Goal: Communication & Community: Answer question/provide support

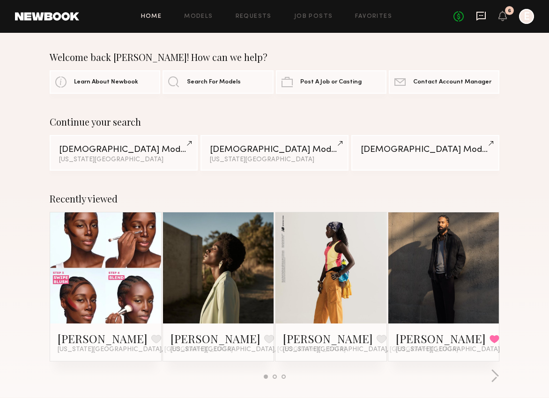
click at [482, 14] on icon at bounding box center [481, 16] width 10 height 10
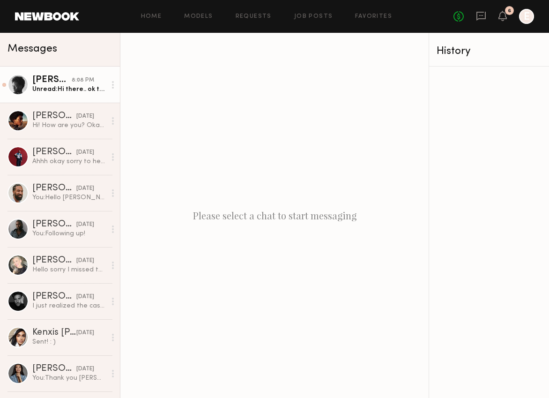
click at [76, 85] on div "Unread: Hi there.. ok the $1000 plus the $500 gift card can work for me for the…" at bounding box center [69, 89] width 74 height 9
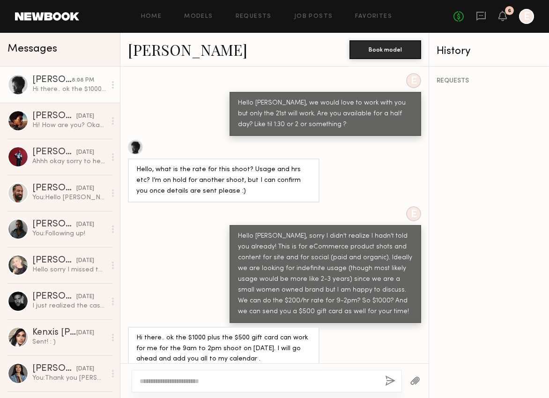
scroll to position [581, 0]
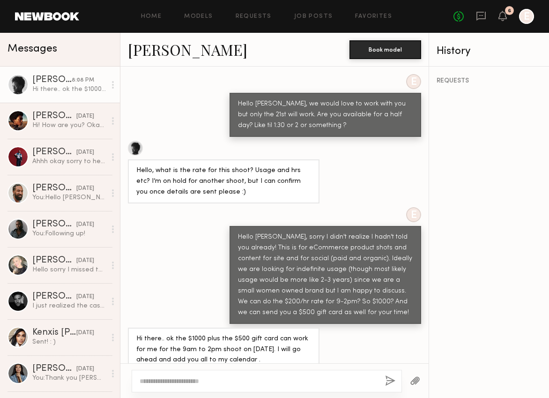
click at [284, 379] on textarea at bounding box center [259, 380] width 238 height 9
drag, startPoint x: 197, startPoint y: 380, endPoint x: 245, endPoint y: 392, distance: 49.2
click at [244, 391] on div "**********" at bounding box center [267, 381] width 270 height 22
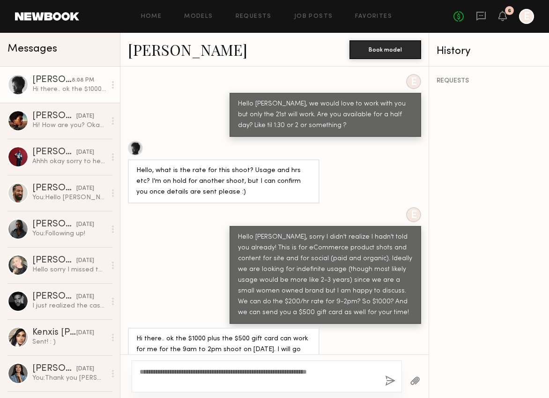
type textarea "**********"
click at [390, 380] on button "button" at bounding box center [390, 381] width 10 height 12
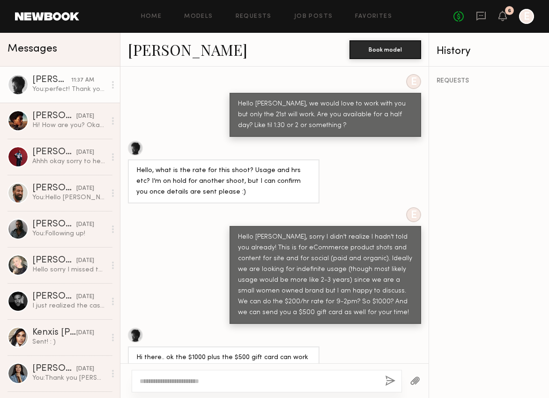
scroll to position [779, 0]
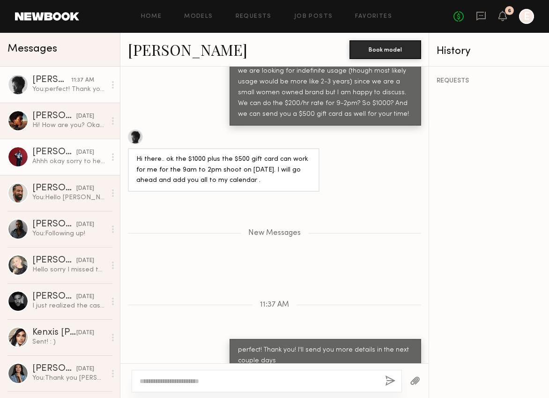
click at [54, 155] on div "[PERSON_NAME]" at bounding box center [54, 152] width 44 height 9
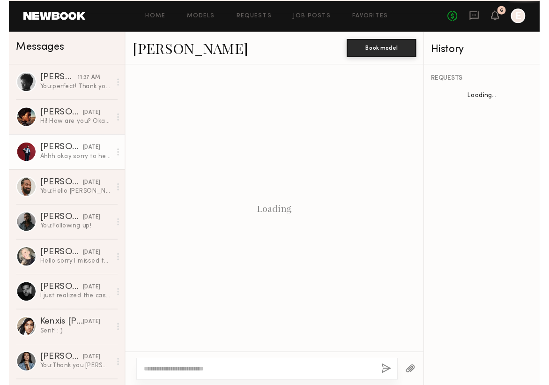
scroll to position [397, 0]
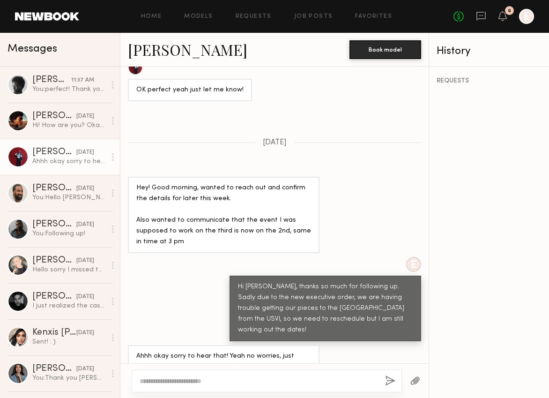
click at [161, 52] on link "[PERSON_NAME]" at bounding box center [188, 49] width 120 height 20
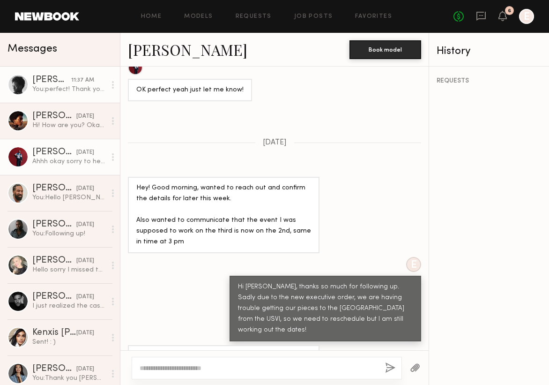
click at [37, 90] on div "You: perfect! Thank you! I'll send you more details in the next couple days" at bounding box center [69, 89] width 74 height 9
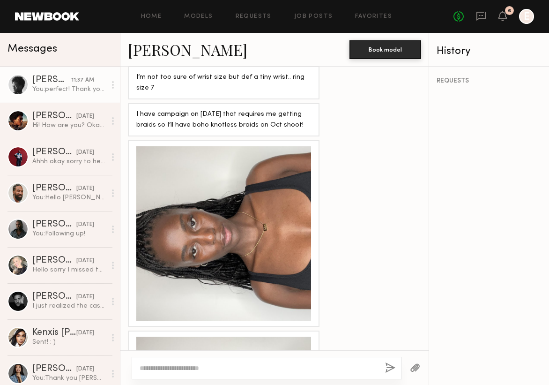
scroll to position [149, 0]
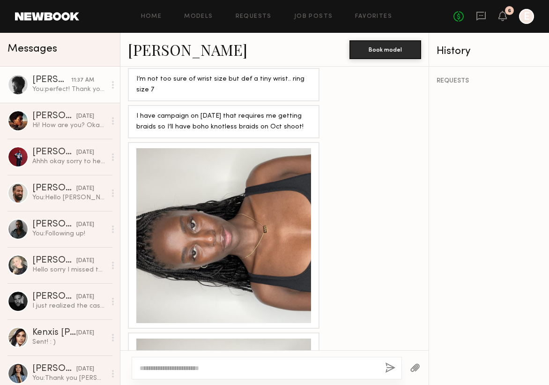
click at [160, 45] on link "[PERSON_NAME]" at bounding box center [188, 49] width 120 height 20
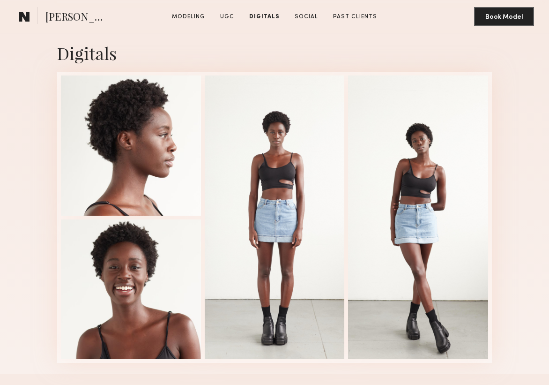
scroll to position [1102, 0]
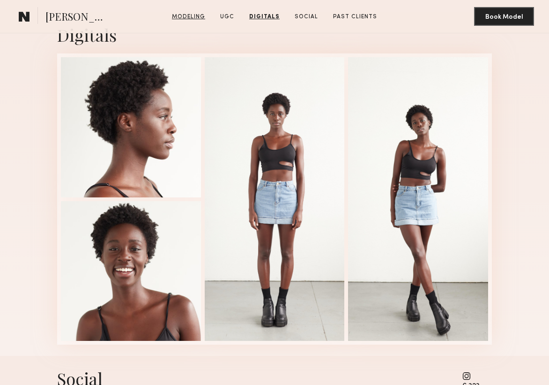
click at [190, 21] on link "Modeling" at bounding box center [188, 17] width 41 height 8
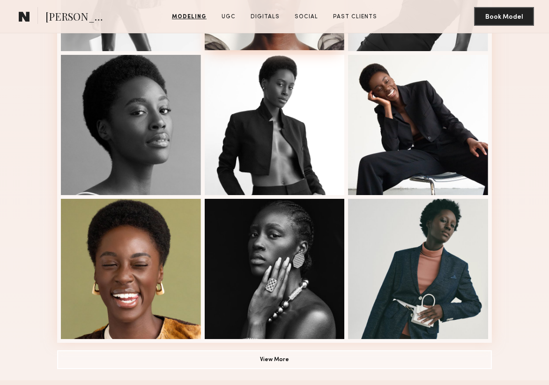
scroll to position [607, 0]
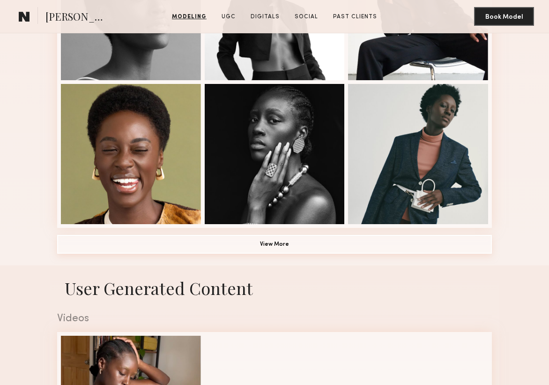
click at [229, 247] on button "View More" at bounding box center [274, 244] width 435 height 19
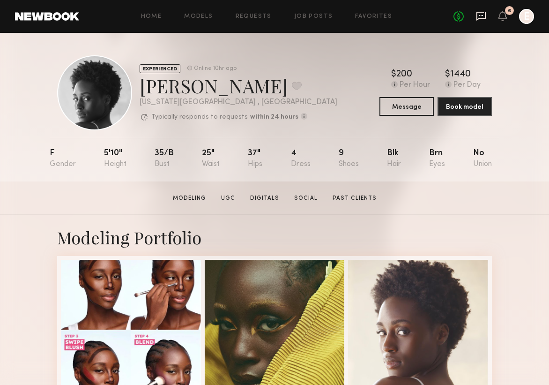
scroll to position [0, 0]
click at [481, 15] on icon at bounding box center [482, 15] width 4 height 1
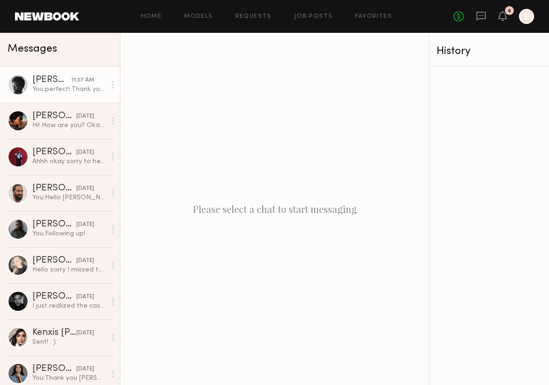
click at [65, 84] on div "[PERSON_NAME]" at bounding box center [51, 79] width 39 height 9
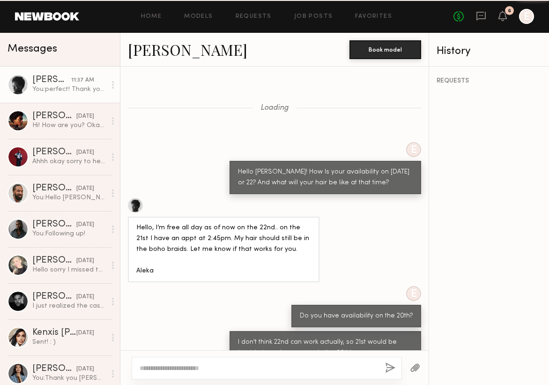
scroll to position [553, 0]
